Goal: Check status: Check status

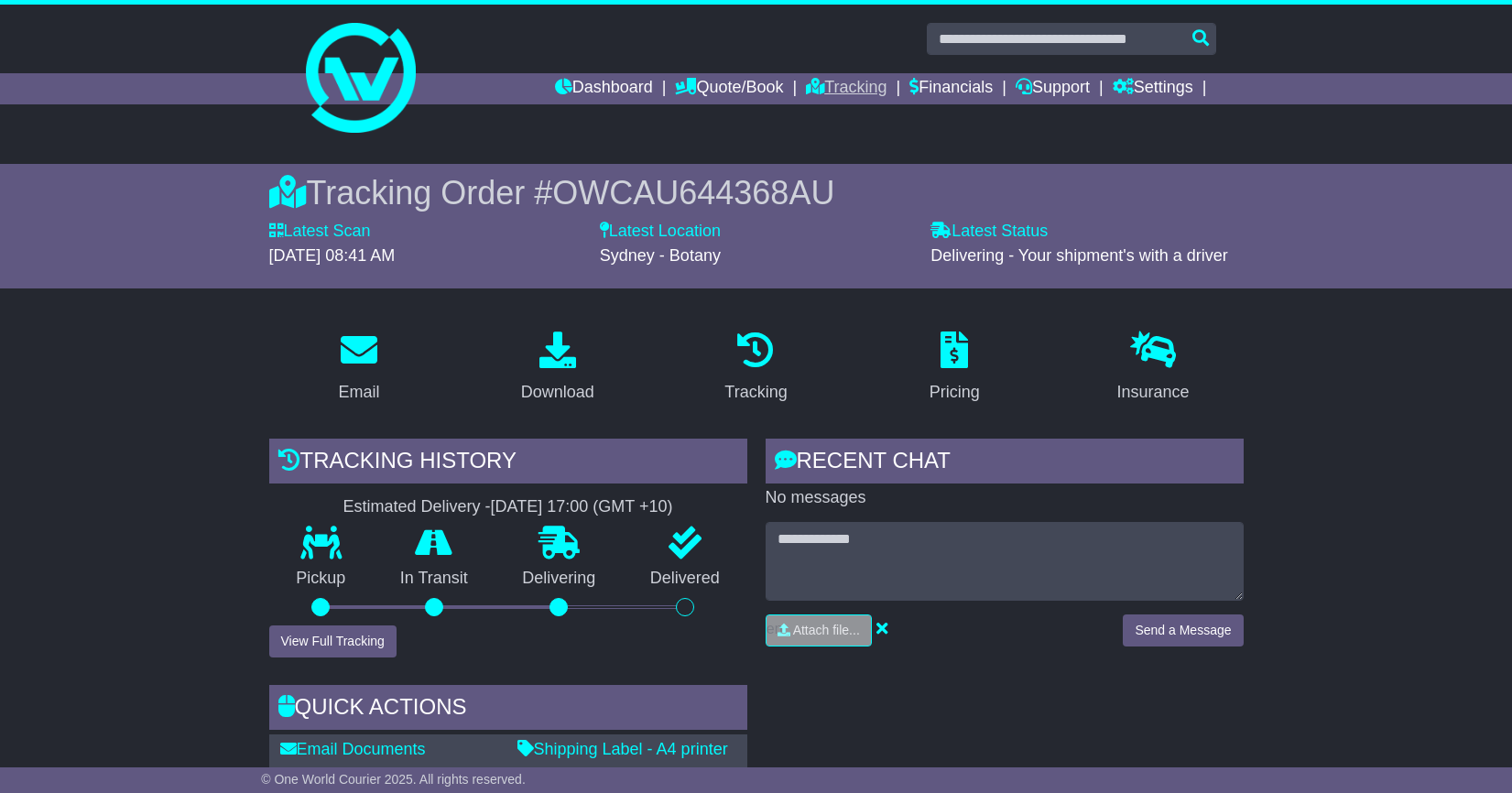
click at [827, 86] on link "Tracking" at bounding box center [845, 88] width 80 height 31
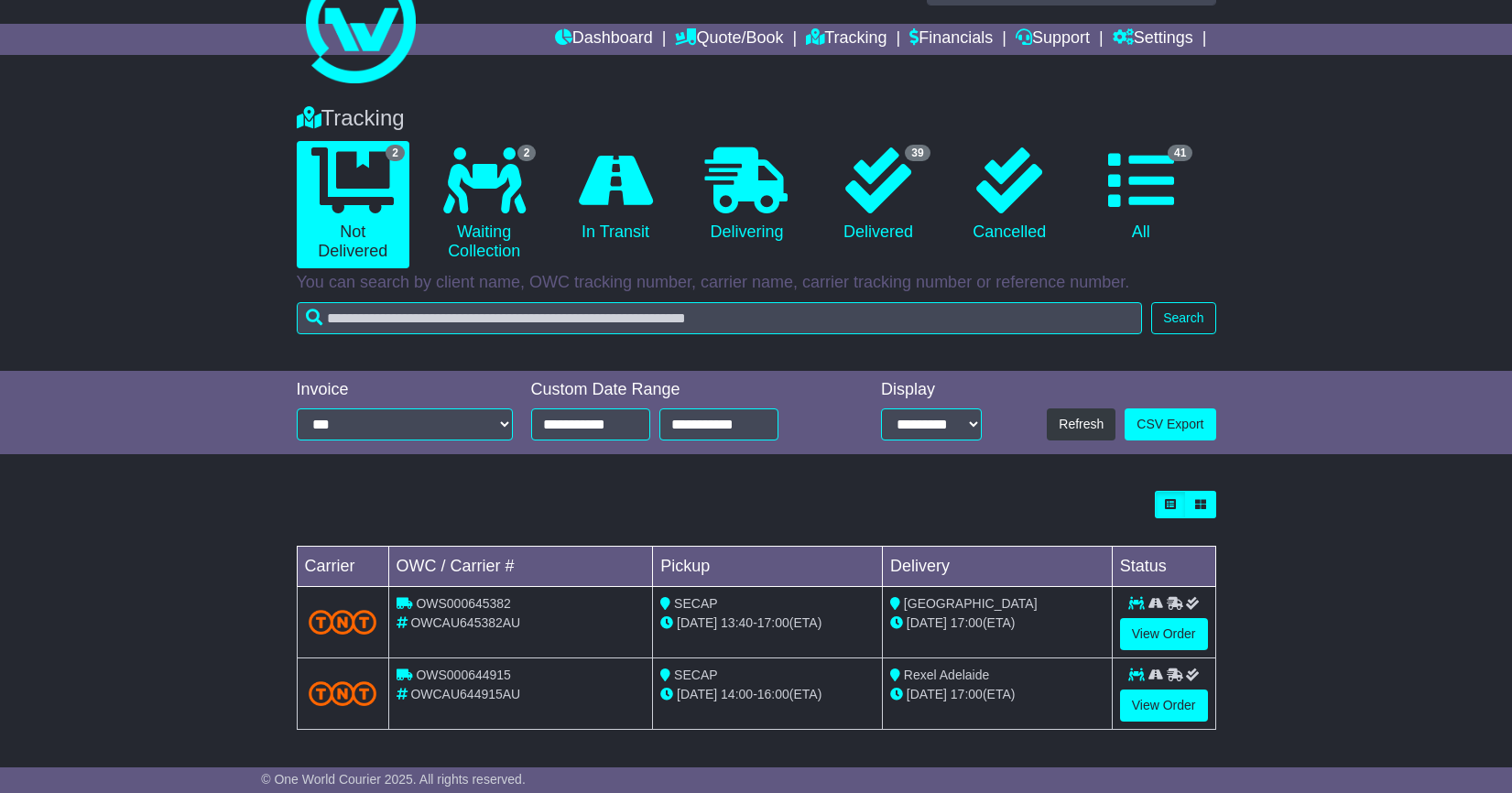
scroll to position [48, 0]
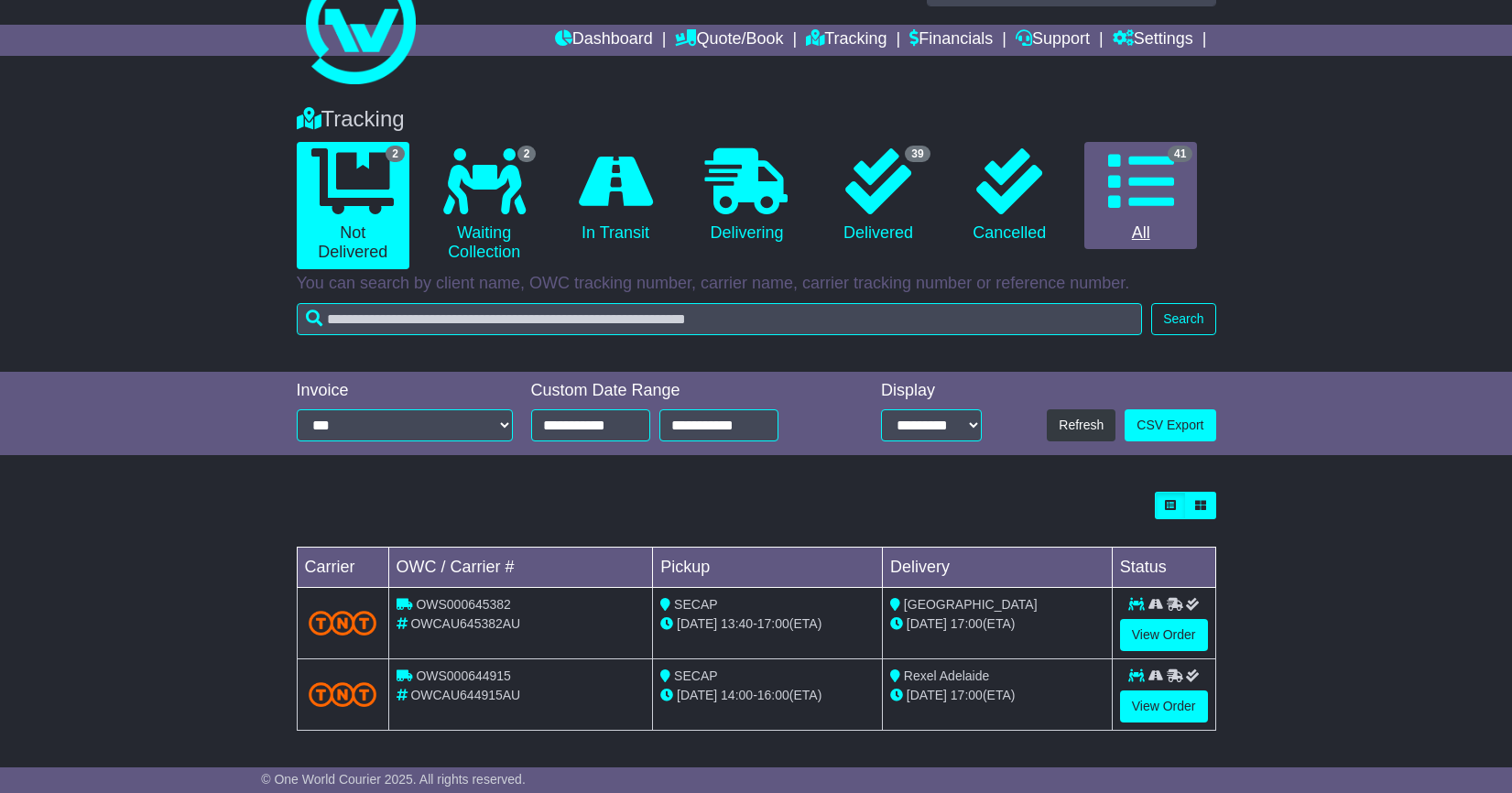
click at [1150, 198] on icon at bounding box center [1141, 181] width 66 height 66
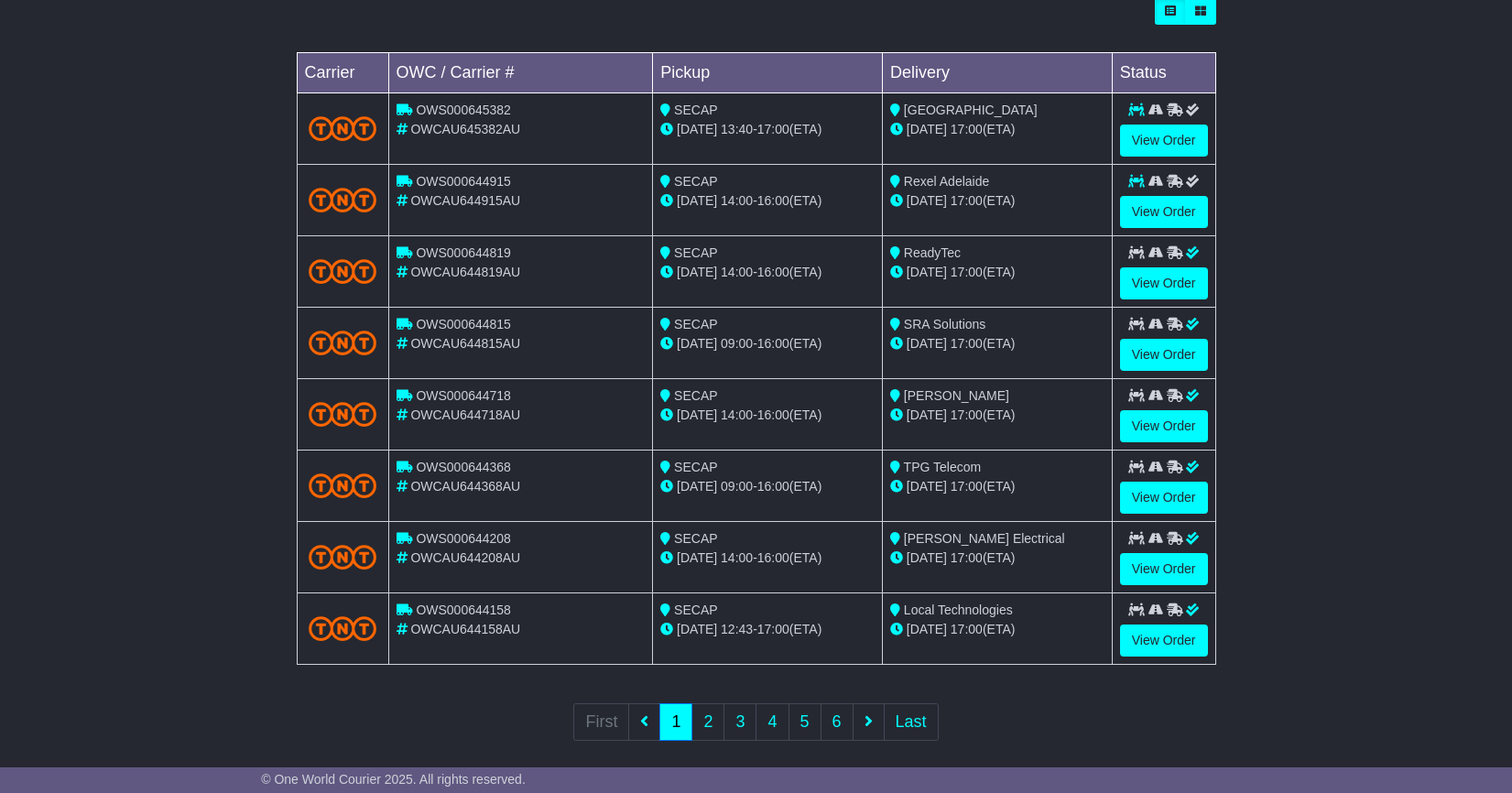
scroll to position [551, 0]
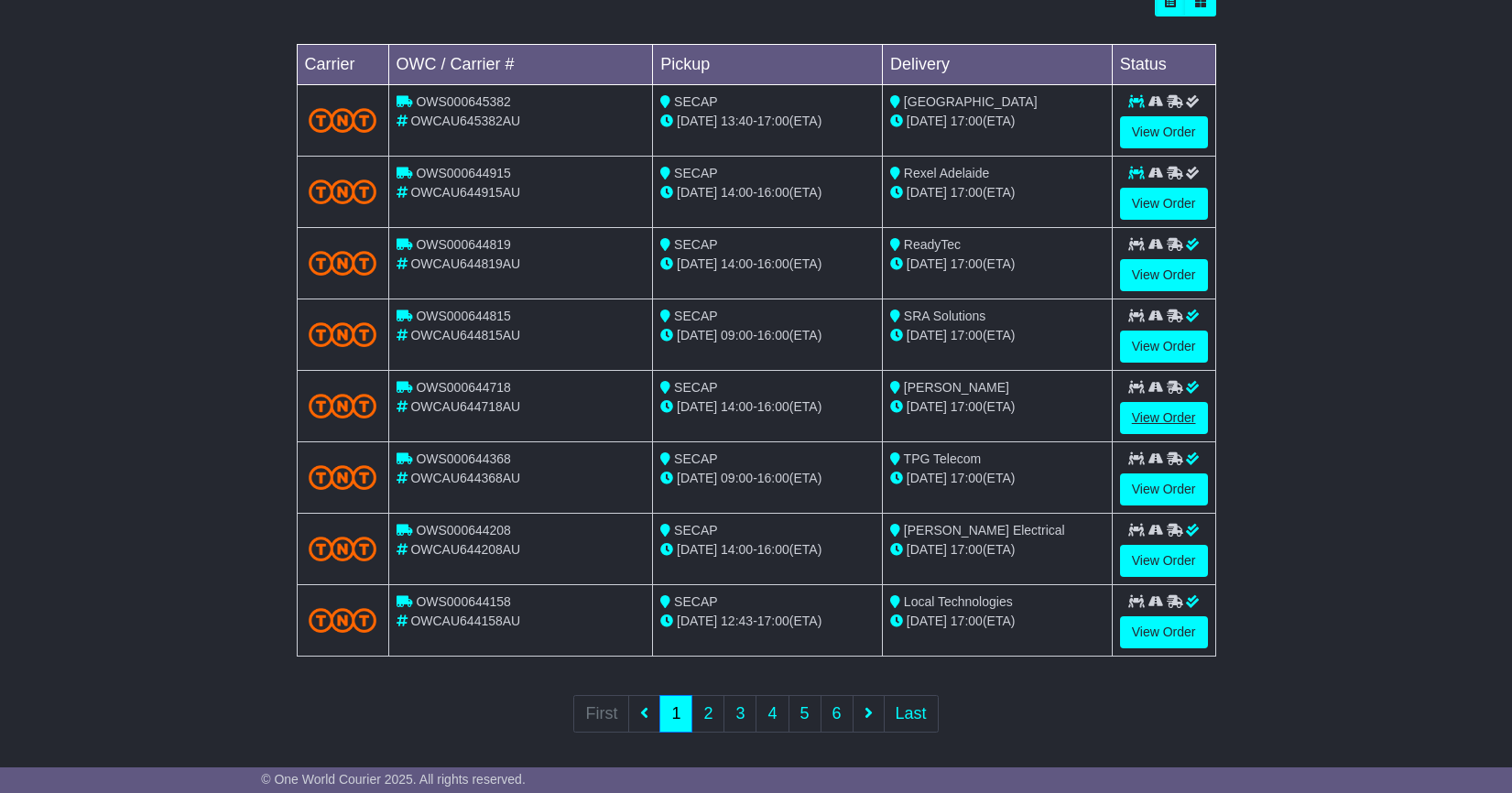
click at [1156, 415] on link "View Order" at bounding box center [1164, 418] width 88 height 32
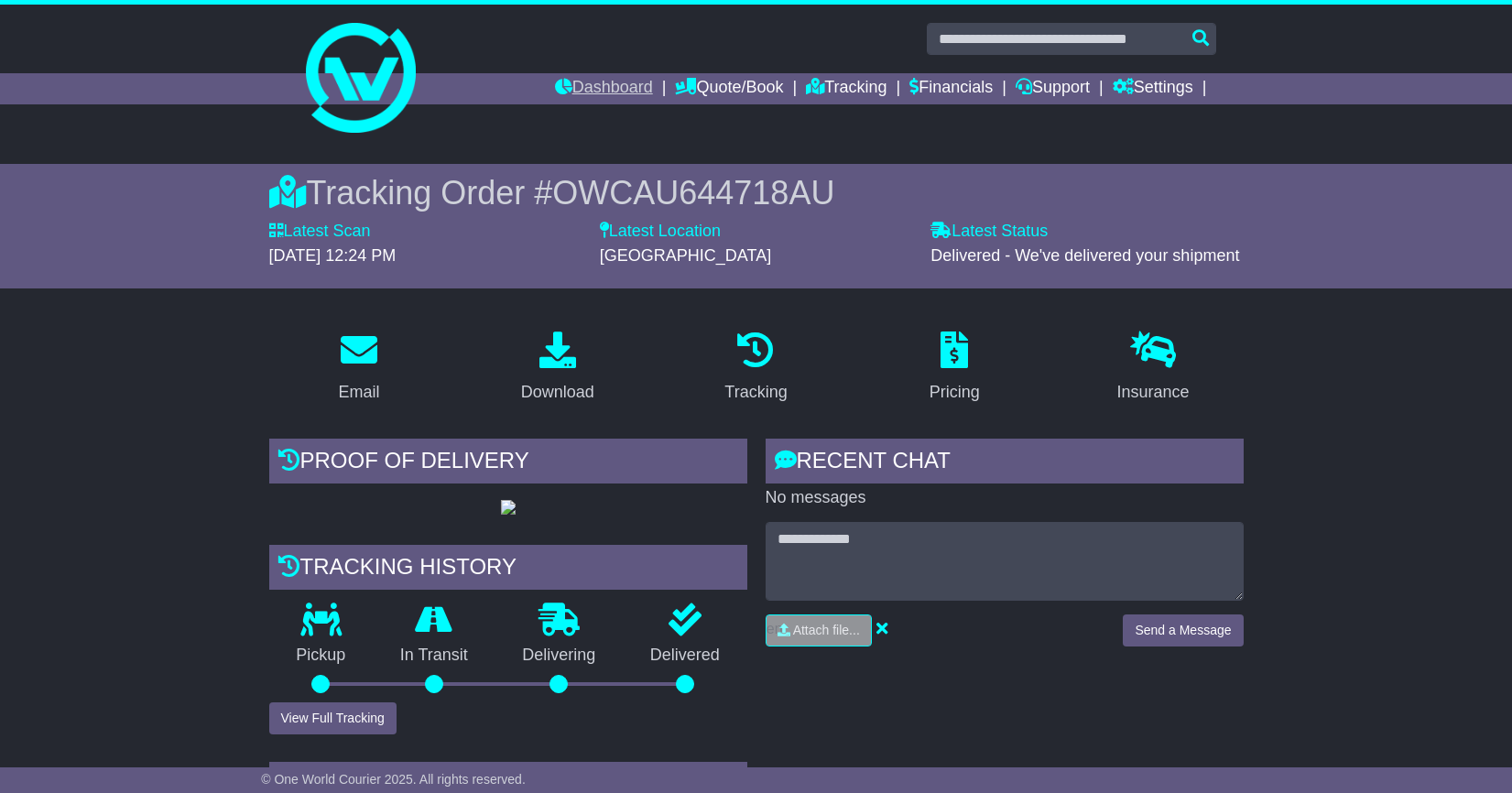
click at [594, 94] on link "Dashboard" at bounding box center [604, 88] width 98 height 31
